Goal: Find specific fact: Find specific fact

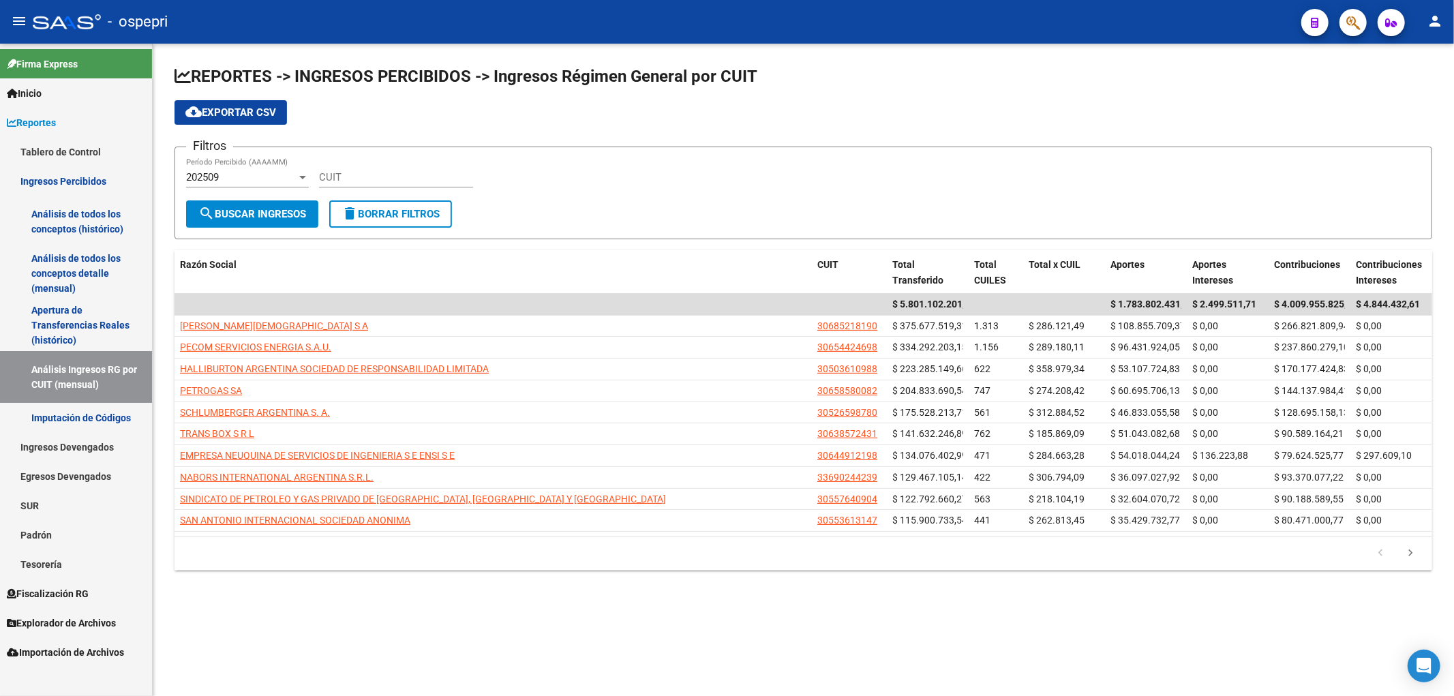
click at [1206, 110] on div "cloud_download Exportar CSV" at bounding box center [802, 112] width 1257 height 25
click at [335, 178] on input "CUIT" at bounding box center [396, 177] width 154 height 12
paste input "33-71557339-9"
type input "33-71557339-9"
click at [256, 179] on div "202509" at bounding box center [241, 177] width 110 height 12
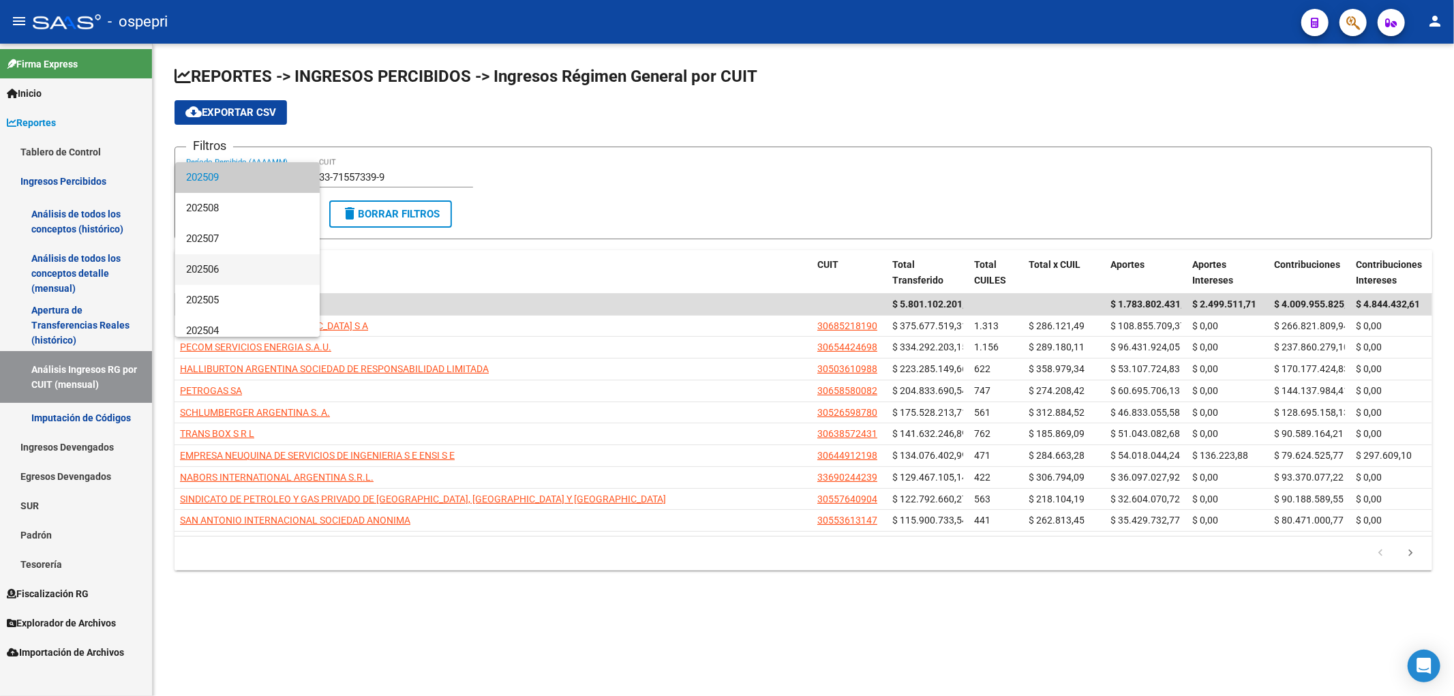
click at [222, 276] on span "202506" at bounding box center [247, 269] width 123 height 31
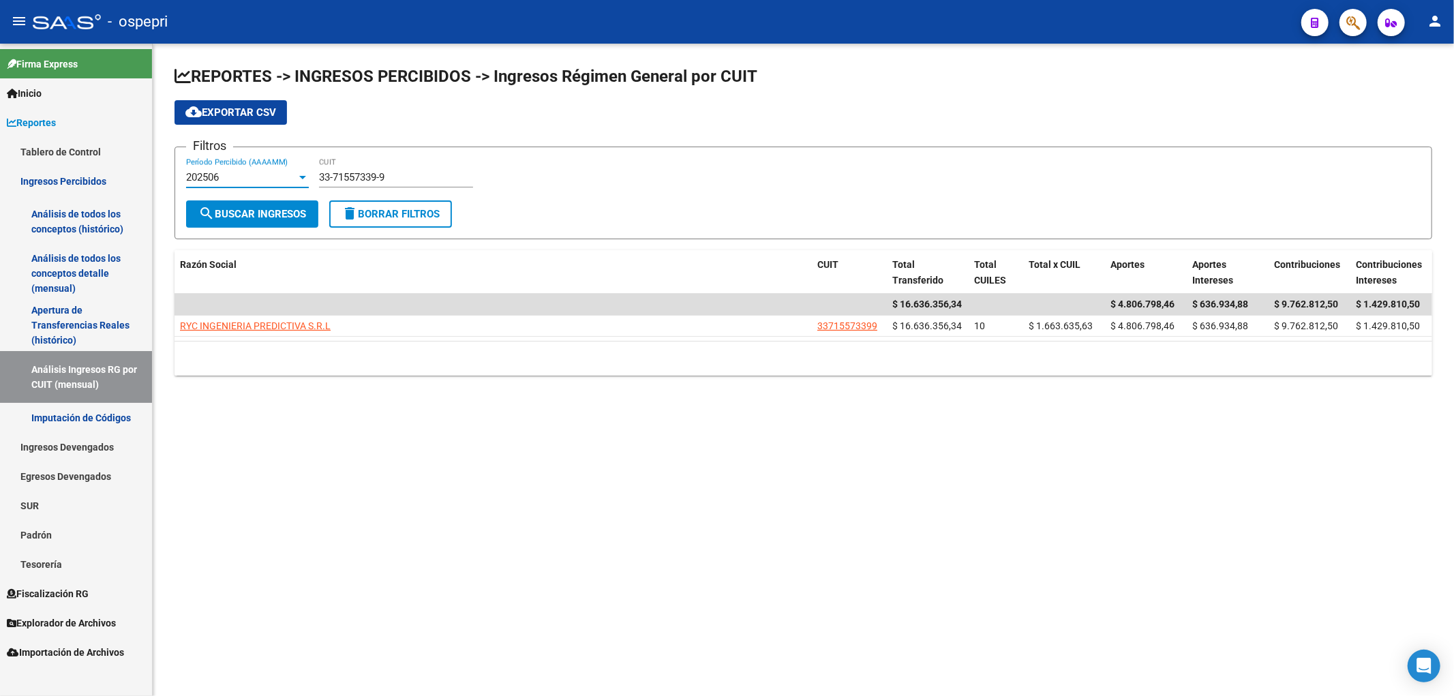
click at [252, 218] on span "search Buscar Ingresos" at bounding box center [252, 214] width 108 height 12
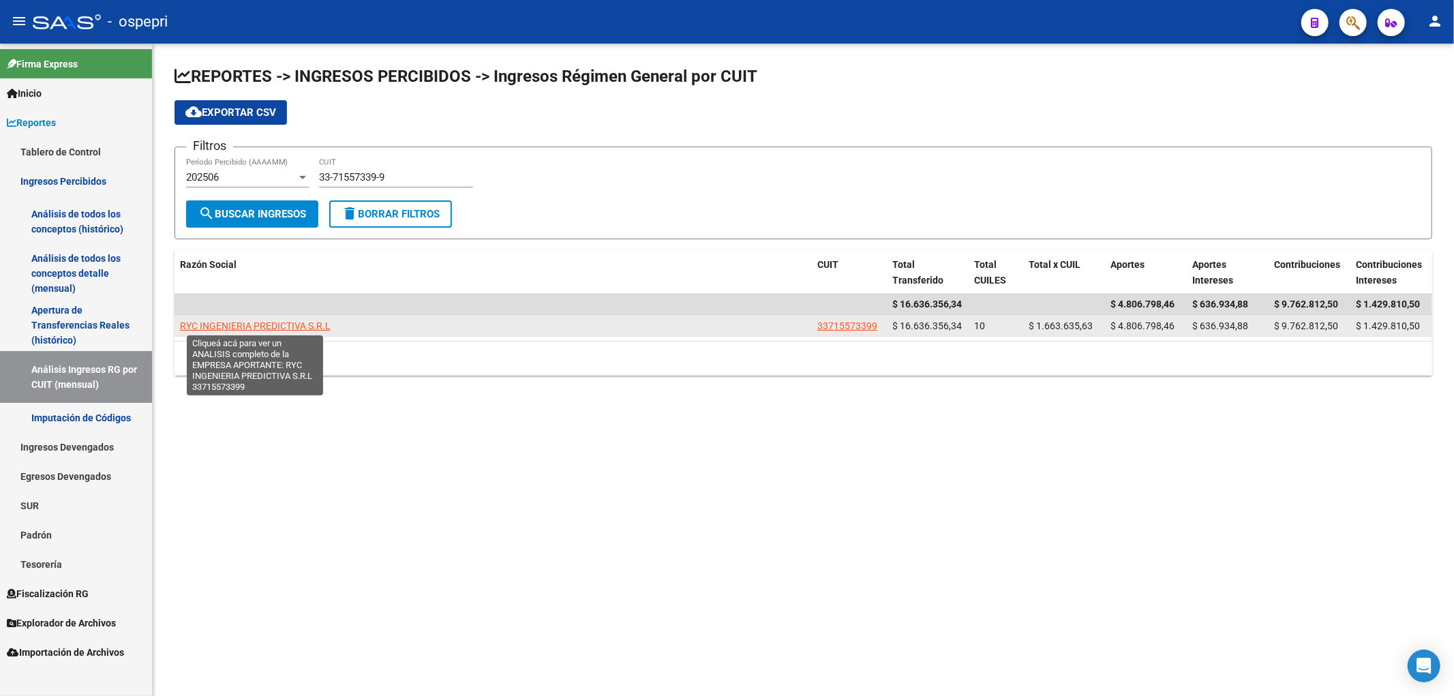
click at [253, 322] on span "RYC INGENIERIA PREDICTIVA S.R.L" at bounding box center [255, 325] width 151 height 11
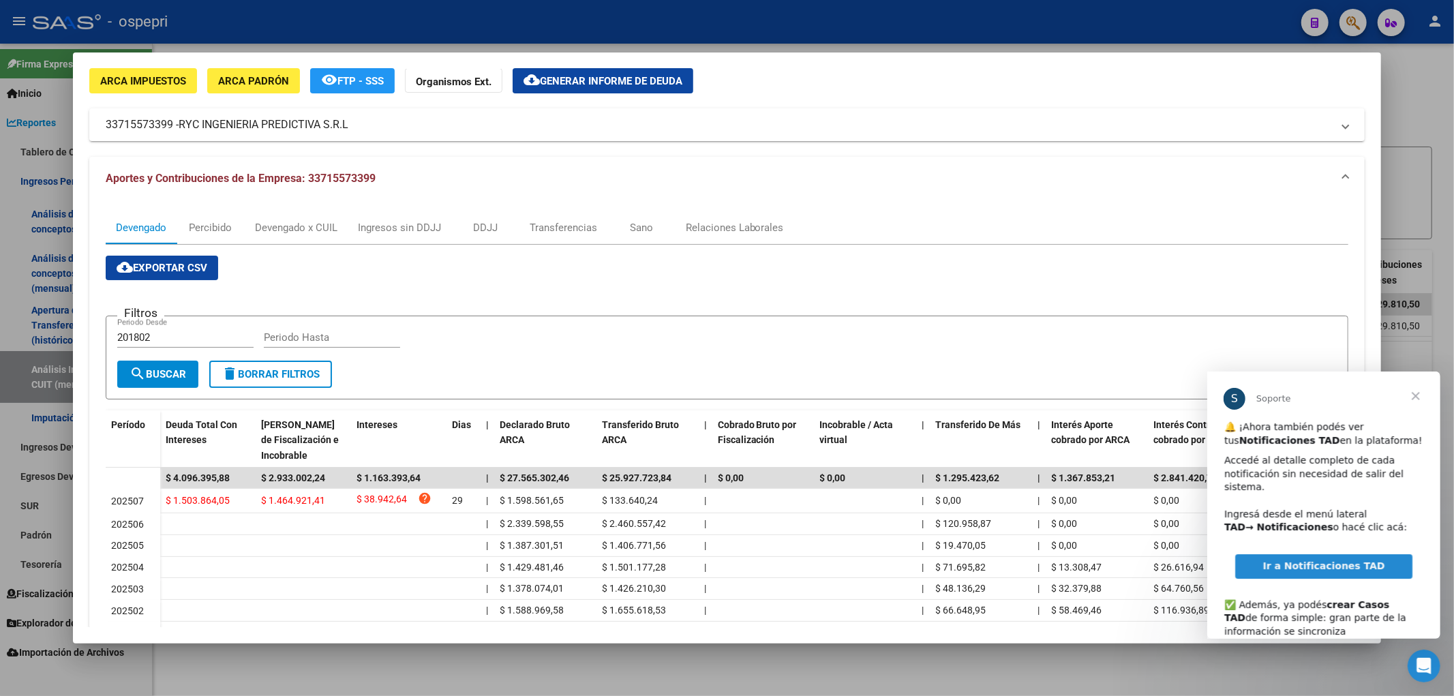
scroll to position [76, 0]
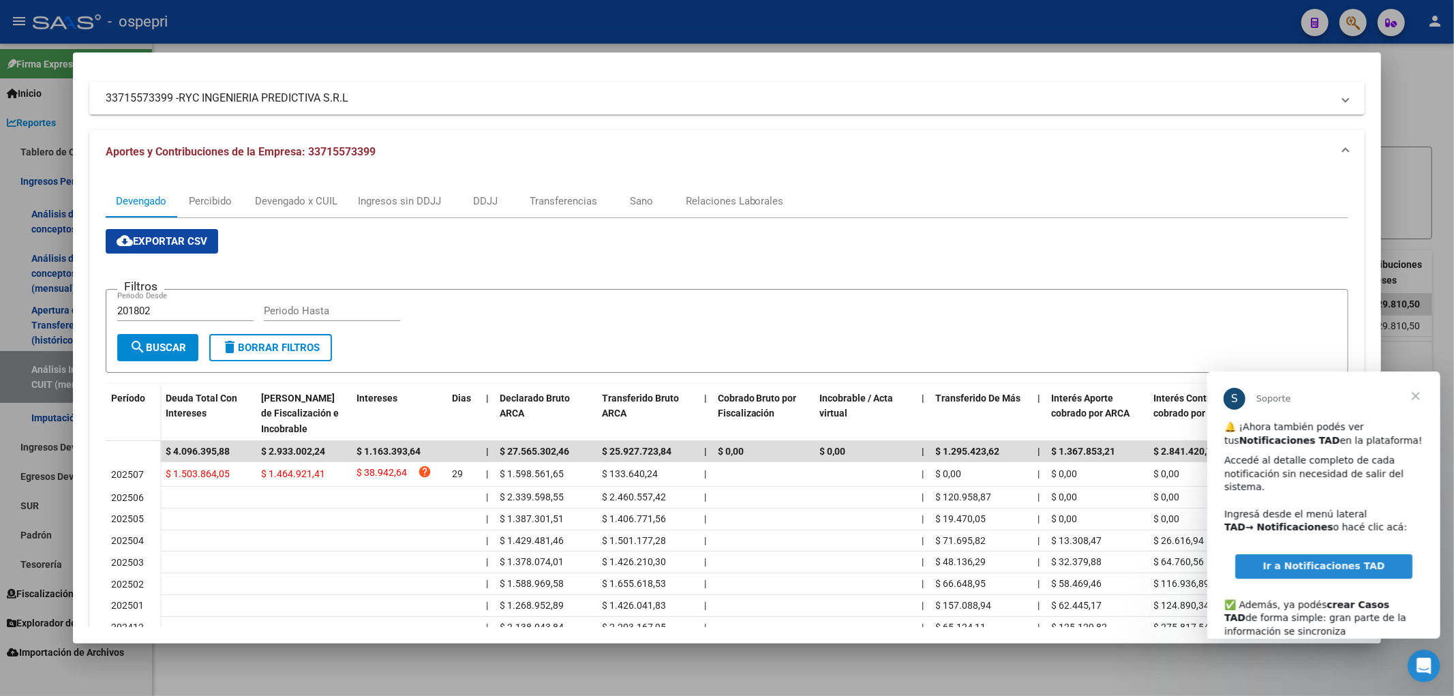
click at [1407, 394] on span "Cerrar" at bounding box center [1414, 395] width 49 height 49
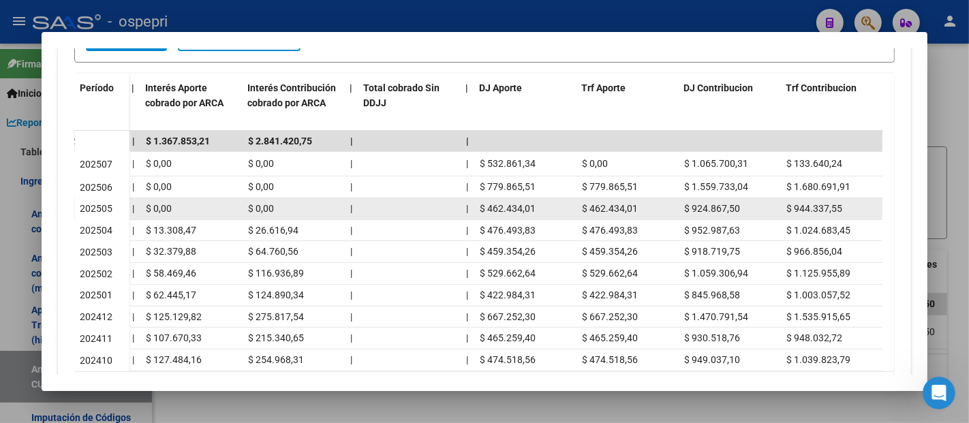
scroll to position [290, 0]
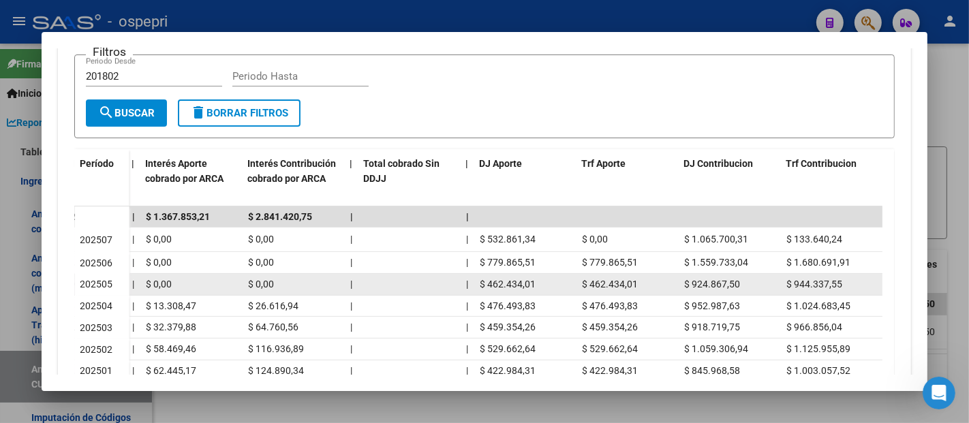
click at [506, 283] on span "$ 462.434,01" at bounding box center [508, 284] width 56 height 11
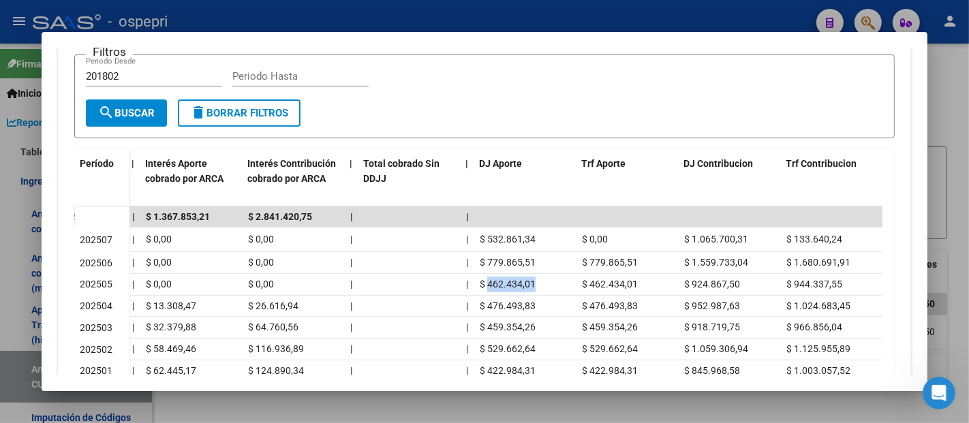
copy span "462.434,01"
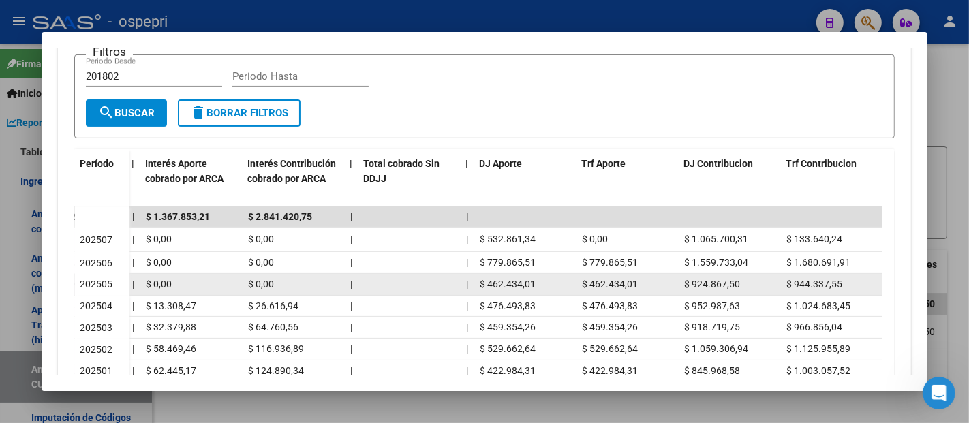
click at [732, 281] on span "$ 924.867,50" at bounding box center [712, 284] width 56 height 11
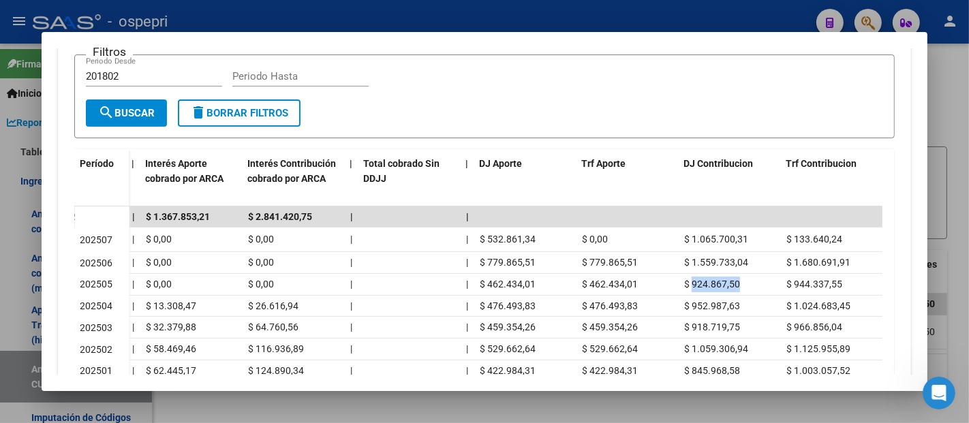
copy span "924.867,50"
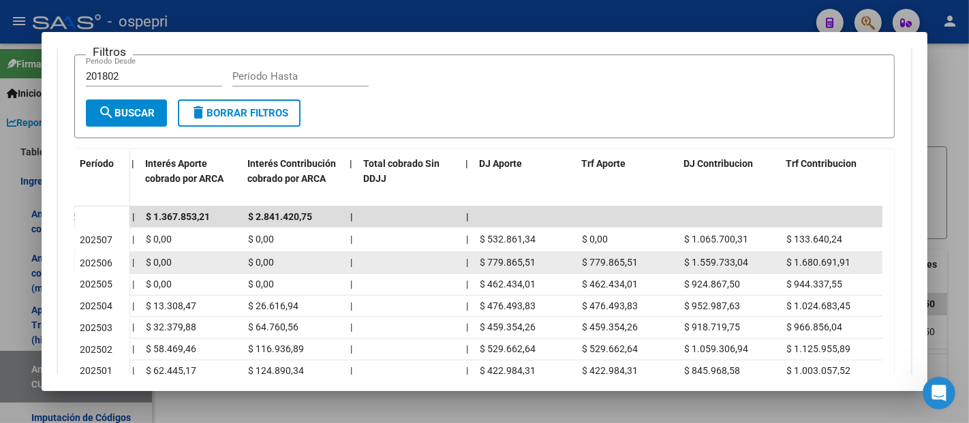
click at [513, 262] on span "$ 779.865,51" at bounding box center [508, 262] width 56 height 11
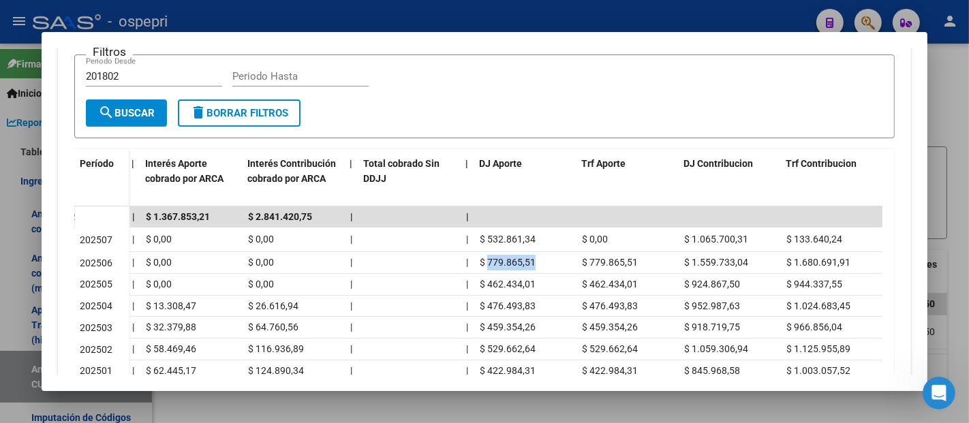
copy span "779.865,51"
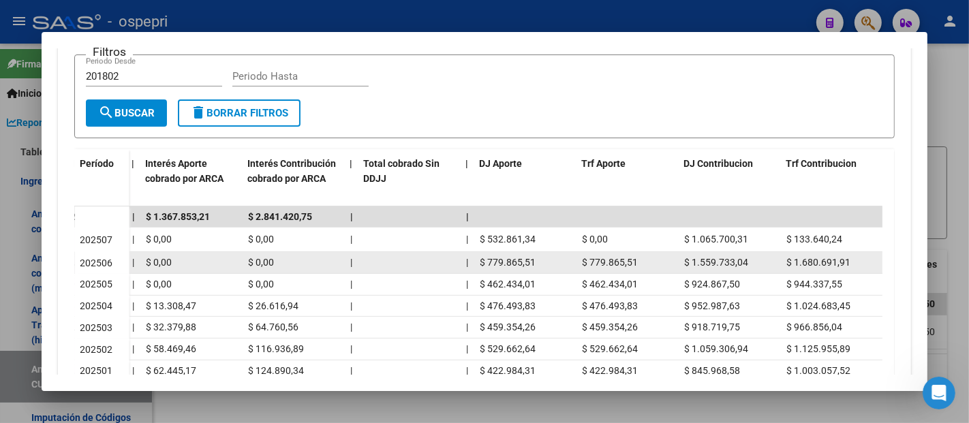
click at [716, 258] on span "$ 1.559.733,04" at bounding box center [716, 262] width 64 height 11
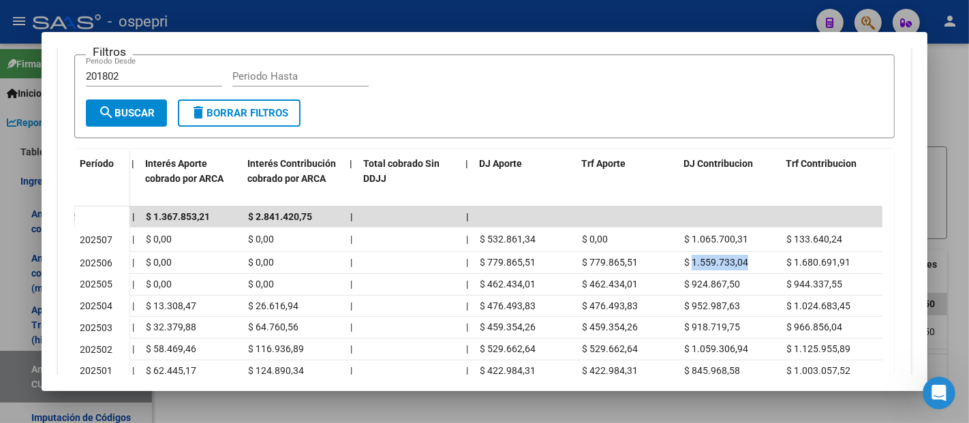
copy span "1.559.733,04"
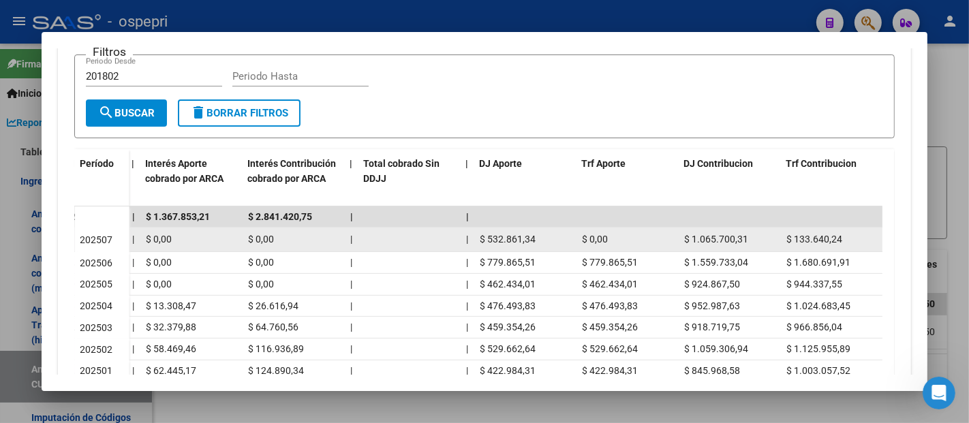
click at [493, 241] on span "$ 532.861,34" at bounding box center [508, 239] width 56 height 11
click at [494, 241] on span "$ 532.861,34" at bounding box center [508, 239] width 56 height 11
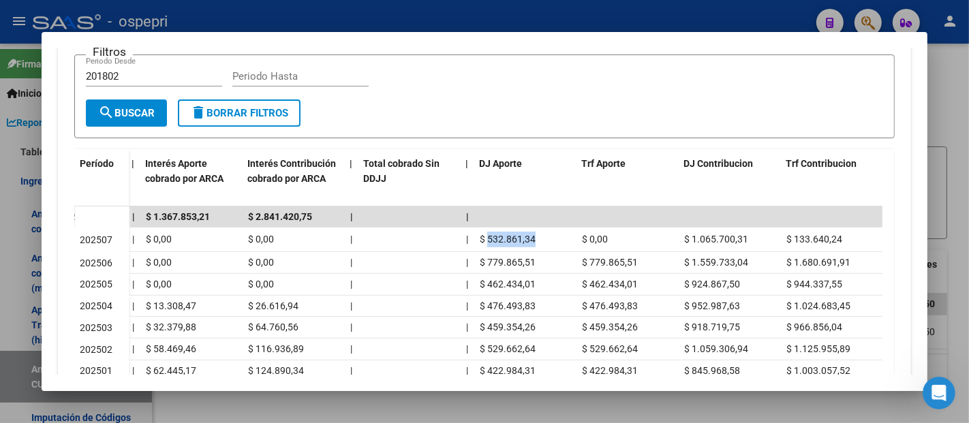
copy span "532.861,34"
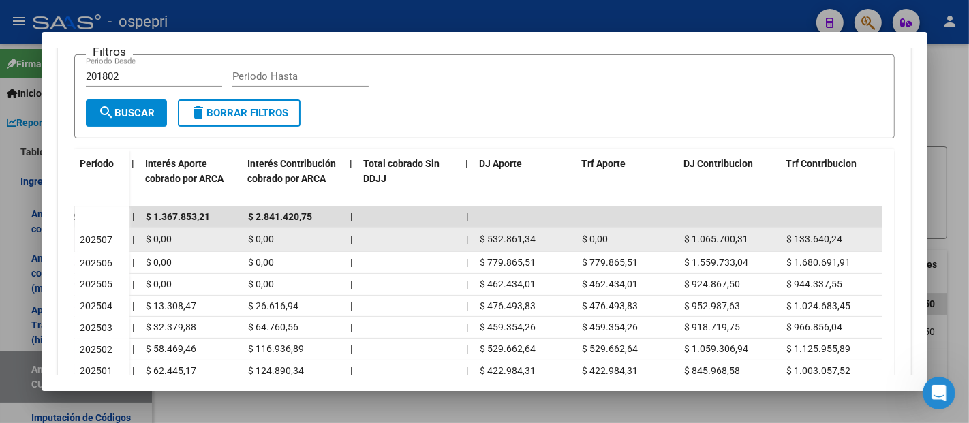
click at [710, 236] on span "$ 1.065.700,31" at bounding box center [716, 239] width 64 height 11
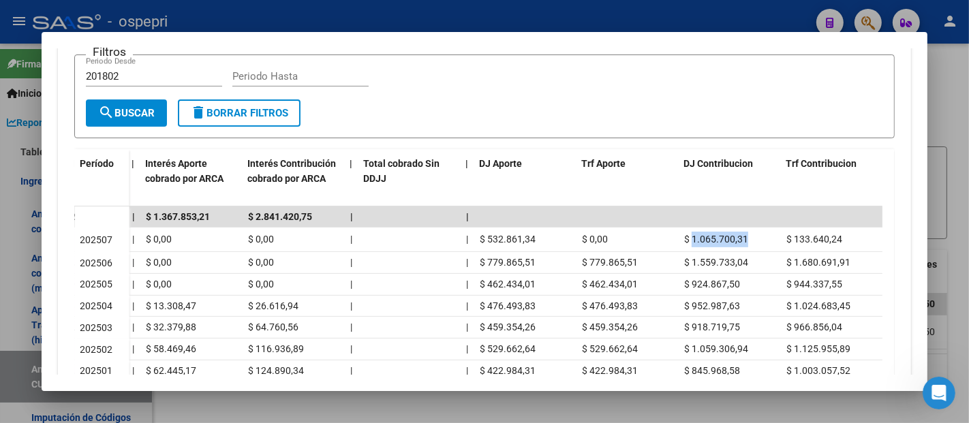
copy span "1.065.700,31"
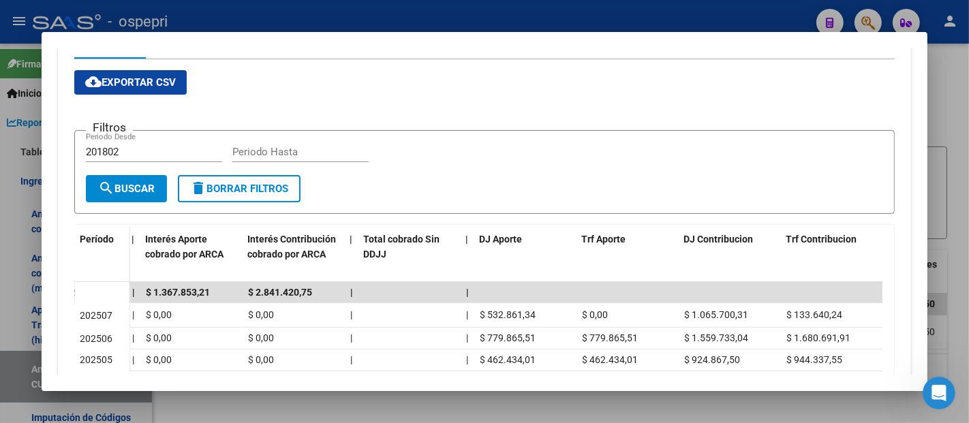
click at [673, 82] on div "cloud_download Exportar CSV Filtros 201802 Periodo Desde Periodo Hasta search B…" at bounding box center [484, 313] width 820 height 487
click at [953, 87] on div at bounding box center [484, 211] width 969 height 423
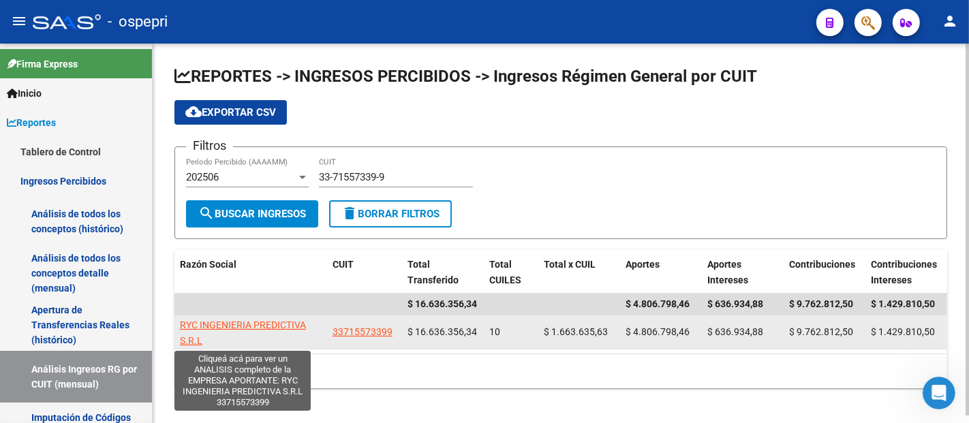
click at [229, 327] on span "RYC INGENIERIA PREDICTIVA S.R.L" at bounding box center [243, 333] width 126 height 27
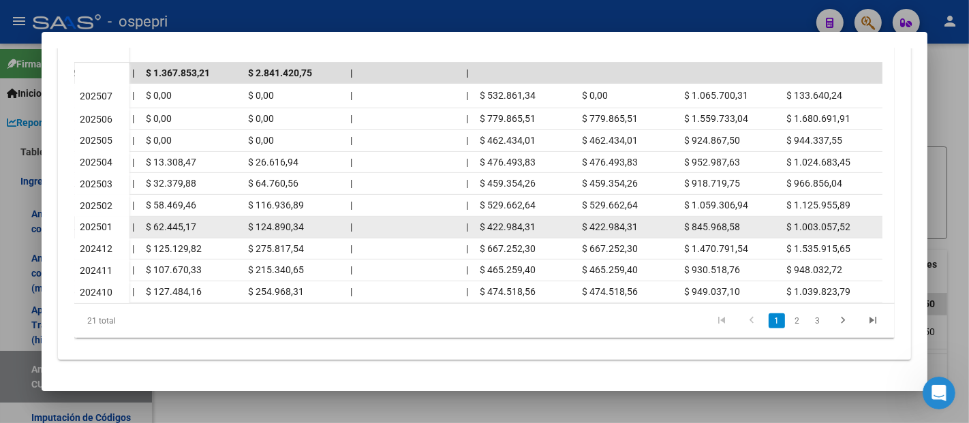
scroll to position [290, 0]
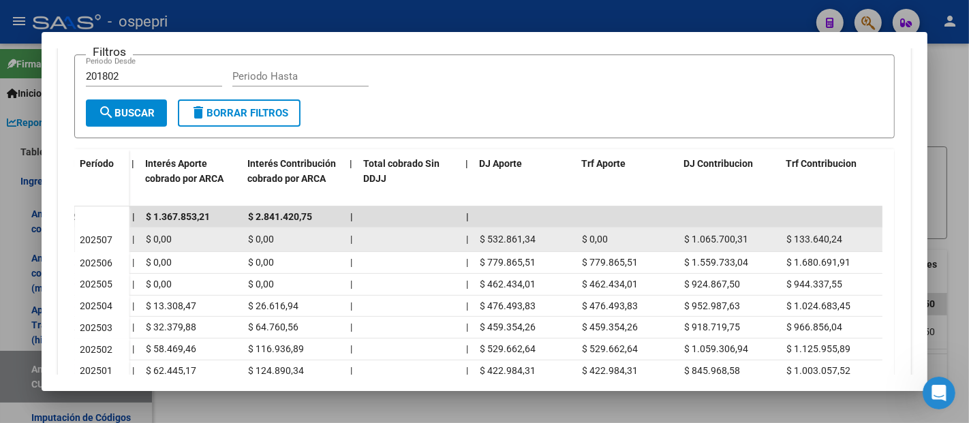
click at [485, 236] on span "$ 532.861,34" at bounding box center [508, 239] width 56 height 11
click at [536, 228] on datatable-body-cell "$ 532.861,34" at bounding box center [525, 240] width 102 height 24
click at [525, 236] on span "$ 532.861,34" at bounding box center [508, 239] width 56 height 11
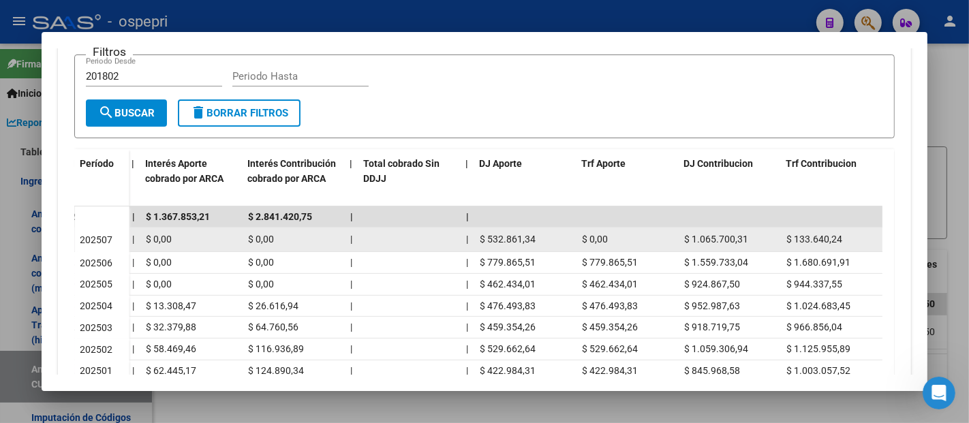
click at [525, 236] on span "$ 532.861,34" at bounding box center [508, 239] width 56 height 11
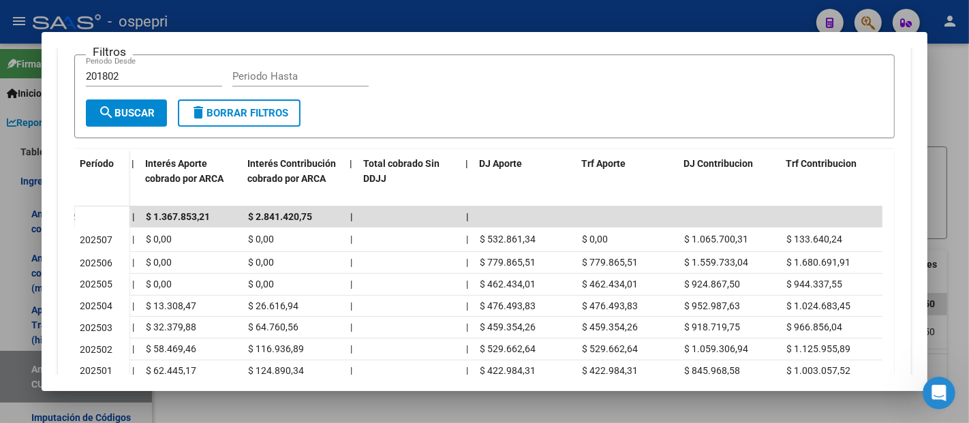
copy span "532.861,34"
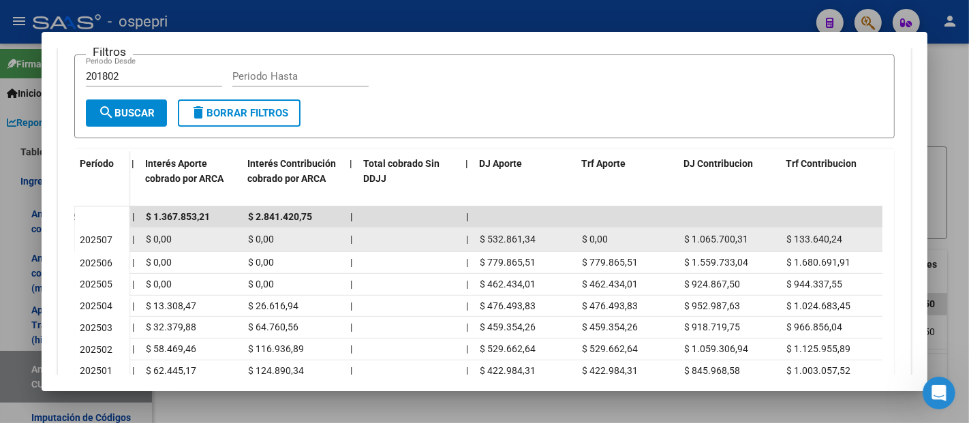
click at [739, 236] on span "$ 1.065.700,31" at bounding box center [716, 239] width 64 height 11
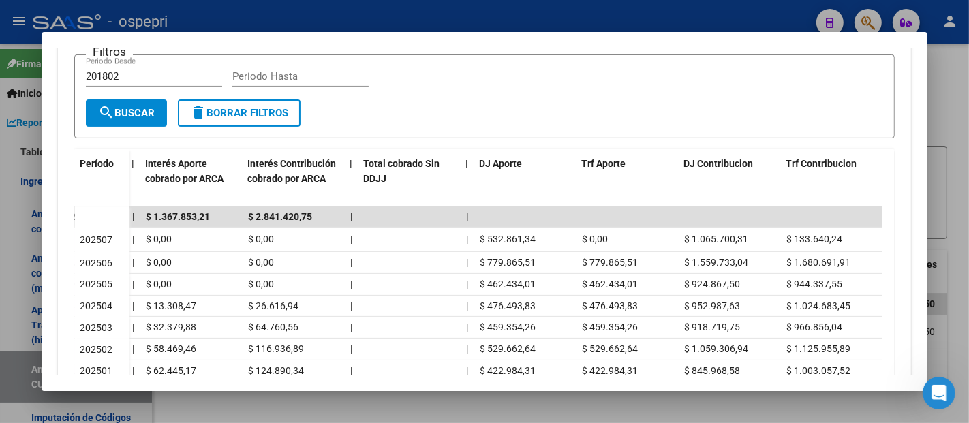
copy span "1.065.700,31"
